Goal: Task Accomplishment & Management: Manage account settings

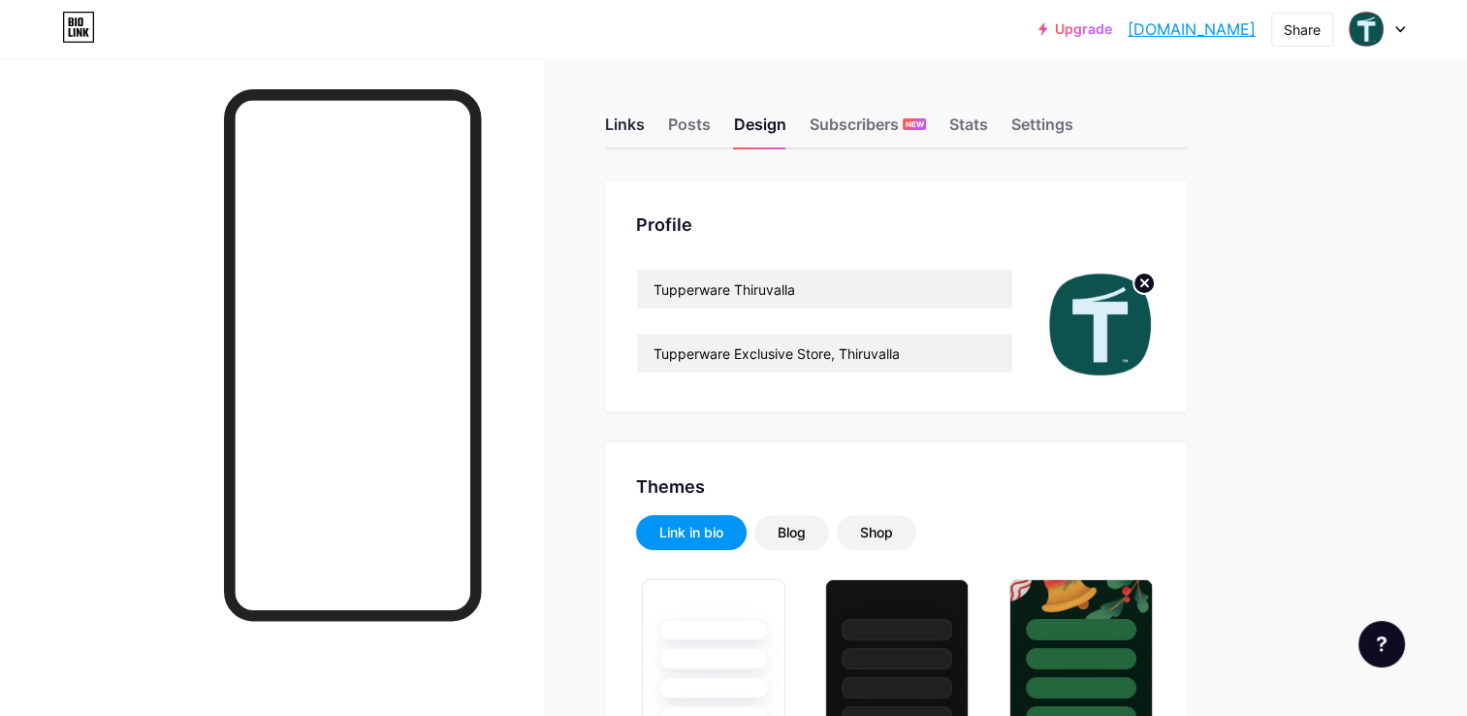
click at [634, 128] on div "Links" at bounding box center [625, 129] width 40 height 35
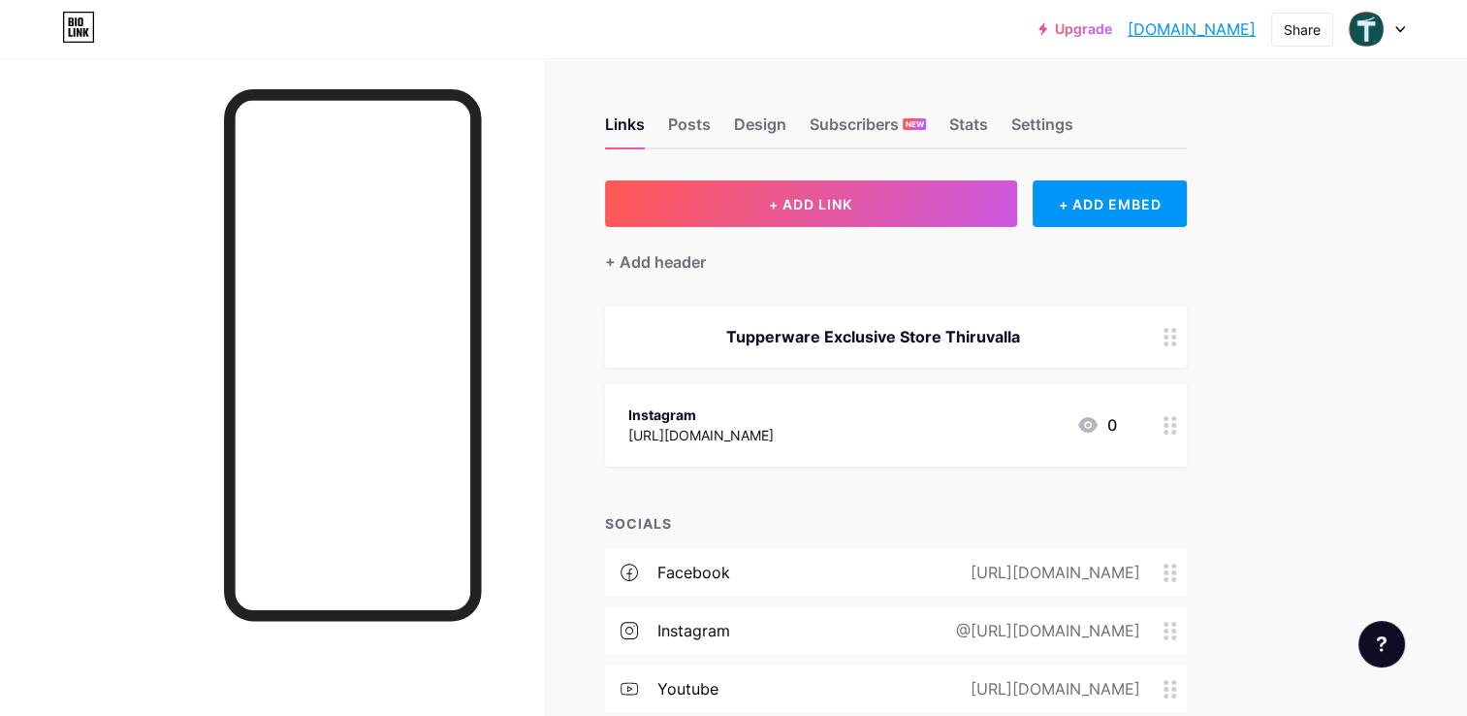
click at [1175, 430] on circle at bounding box center [1174, 432] width 5 height 5
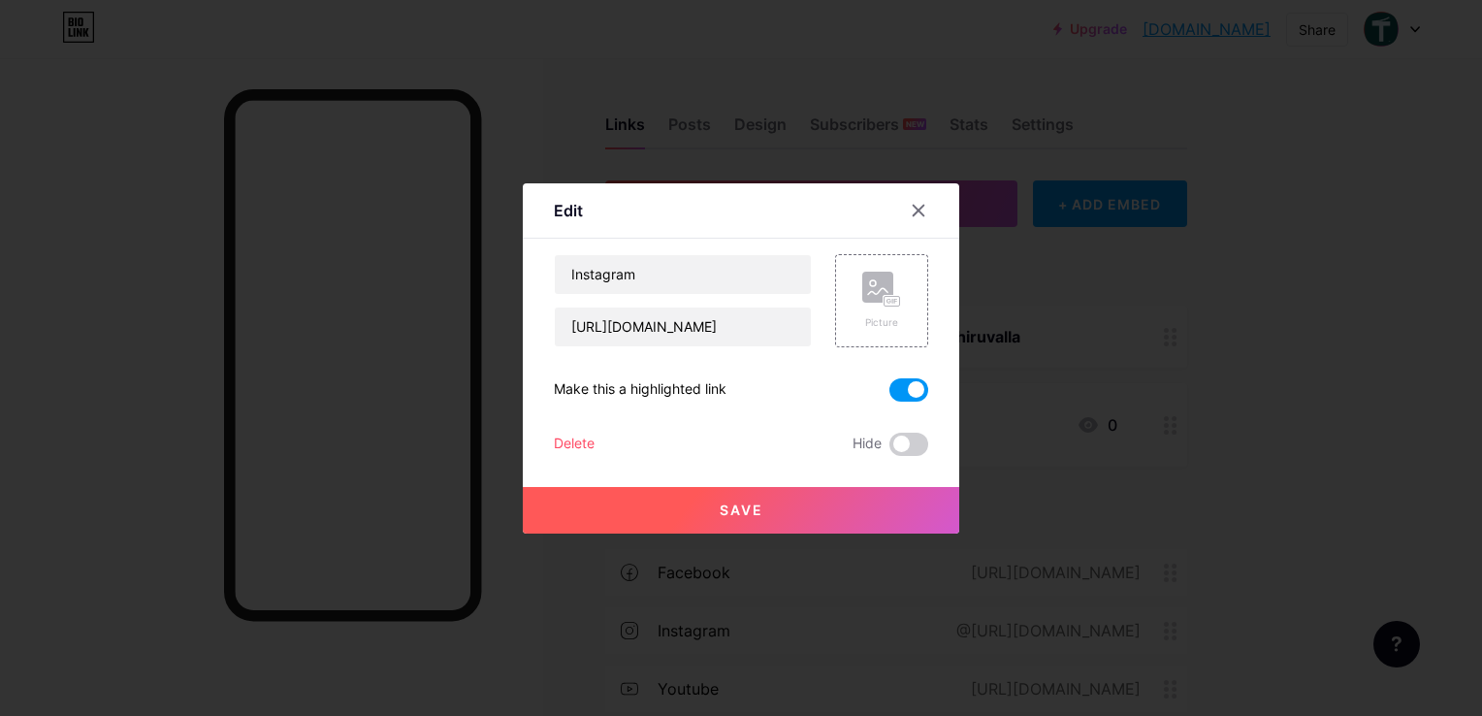
click at [904, 392] on span at bounding box center [908, 389] width 39 height 23
click at [889, 395] on input "checkbox" at bounding box center [889, 395] width 0 height 0
click at [735, 508] on span "Save" at bounding box center [742, 509] width 44 height 16
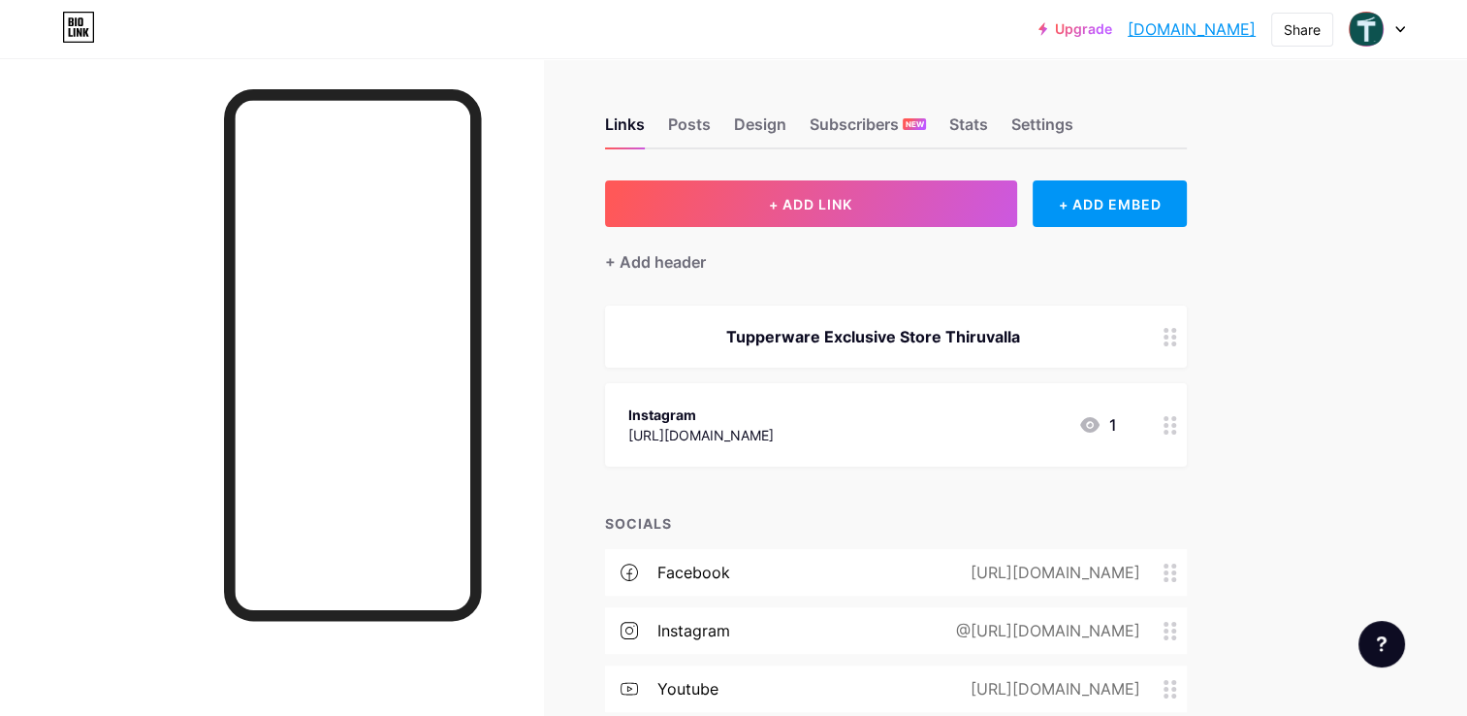
click at [1156, 419] on div at bounding box center [1170, 424] width 33 height 83
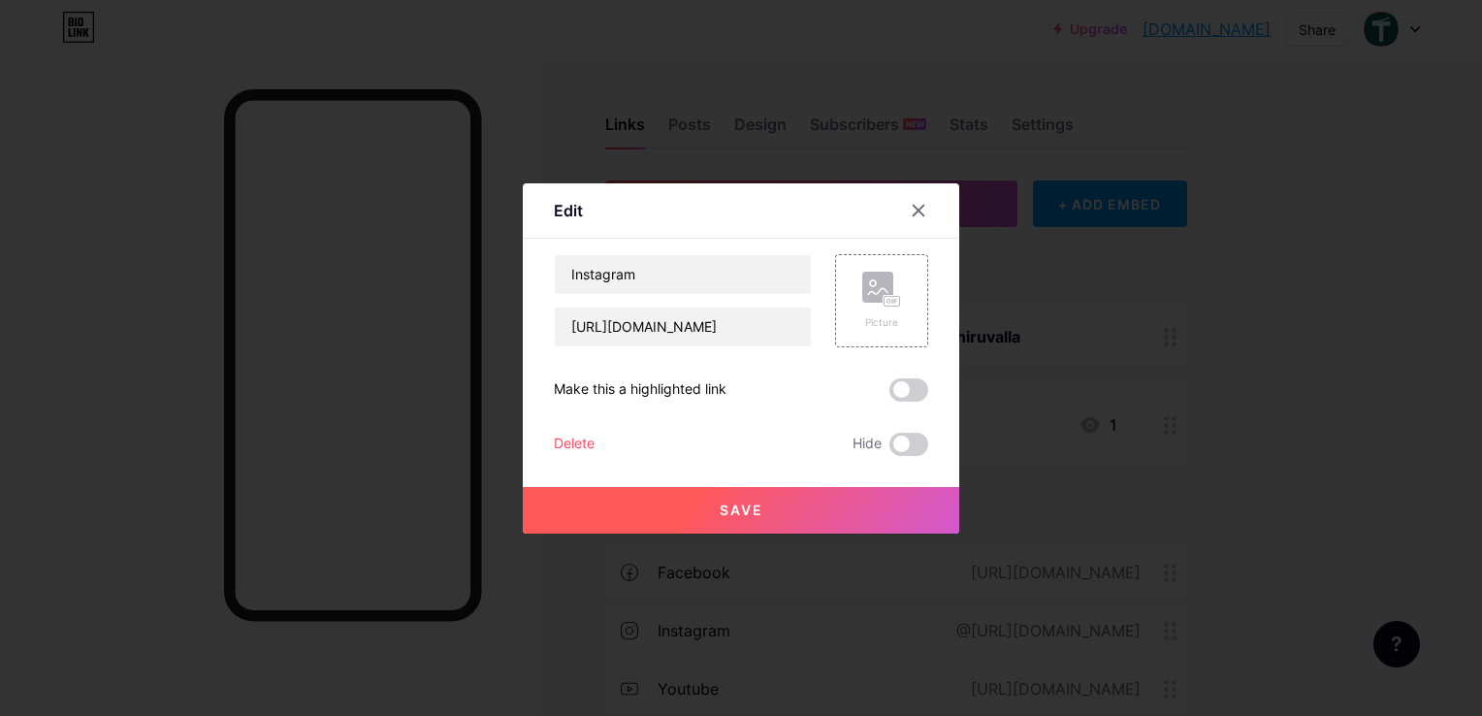
click at [559, 446] on div "Delete" at bounding box center [574, 444] width 41 height 23
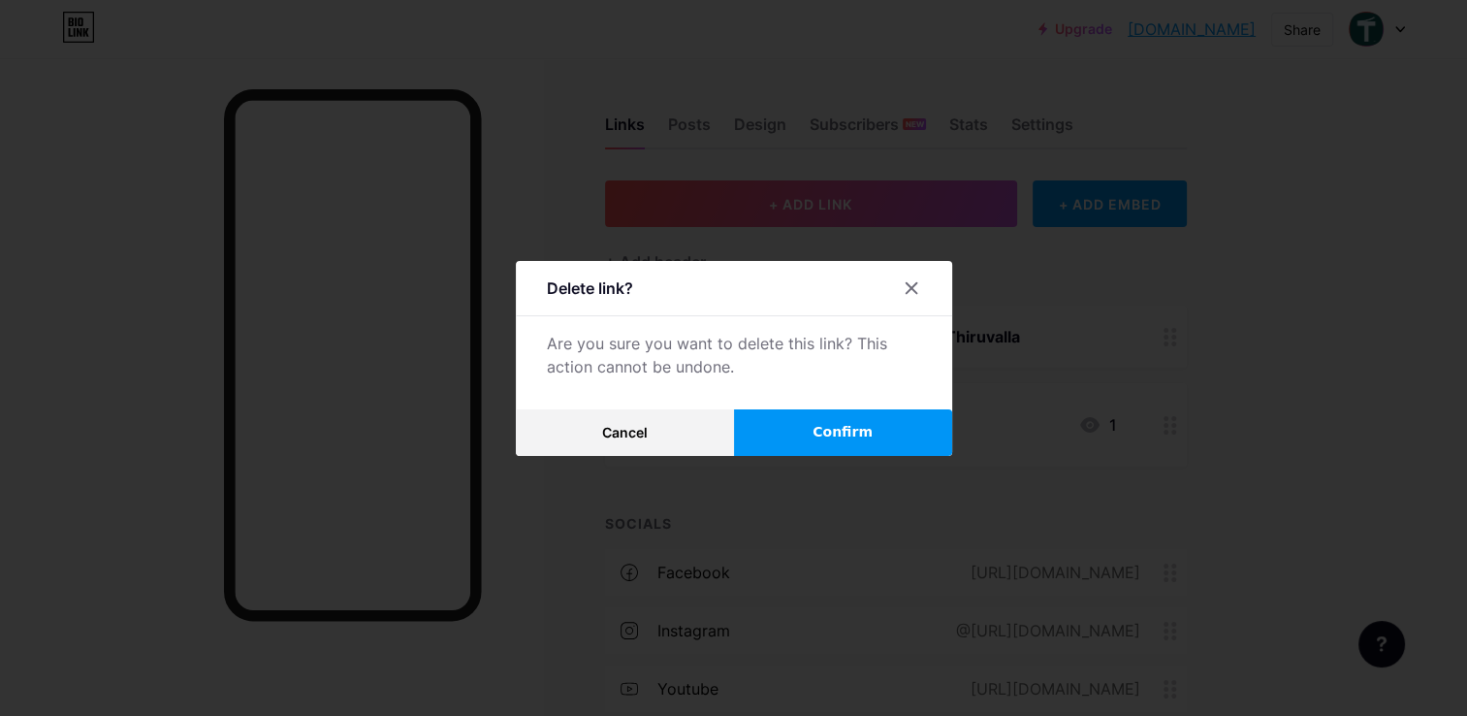
click at [840, 425] on span "Confirm" at bounding box center [843, 432] width 60 height 20
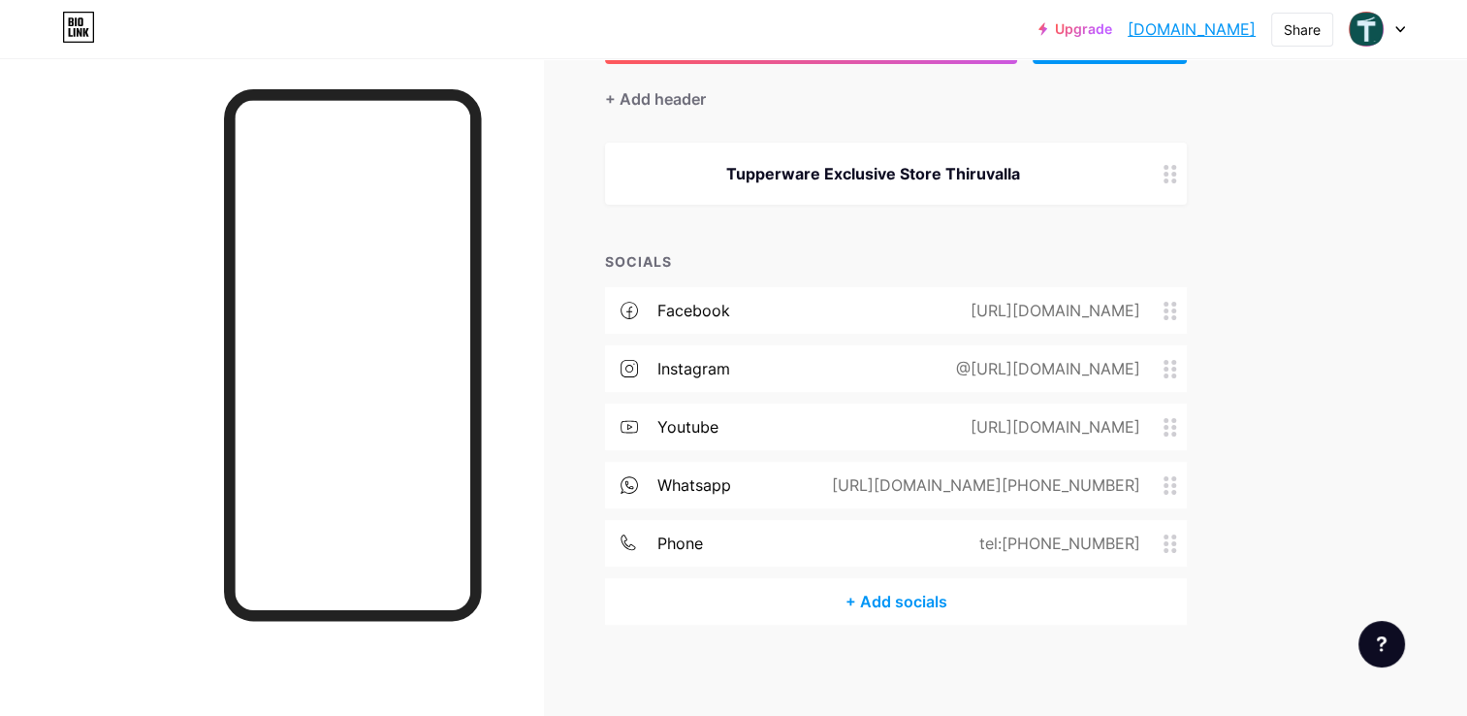
scroll to position [167, 0]
